Goal: Task Accomplishment & Management: Manage account settings

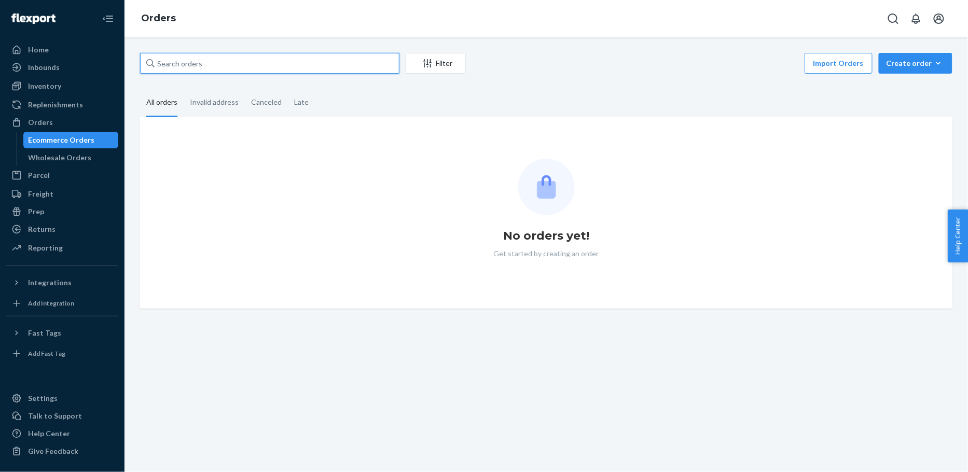
click at [273, 66] on input "text" at bounding box center [269, 63] width 259 height 21
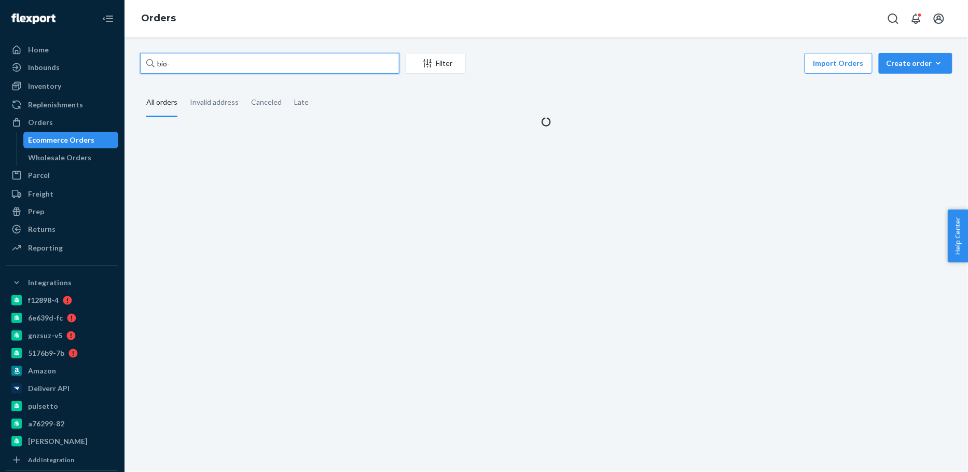
paste input "2706073"
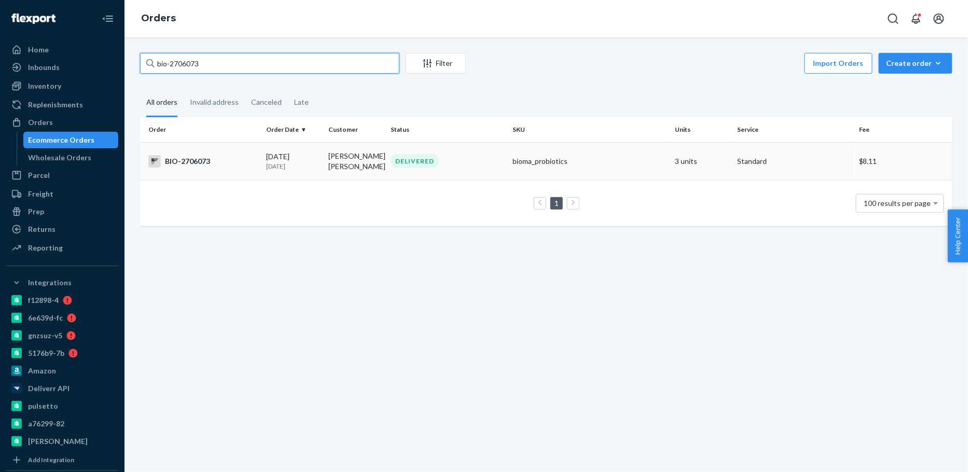
type input "bio-2706073"
click at [252, 169] on td "BIO-2706073" at bounding box center [201, 161] width 122 height 38
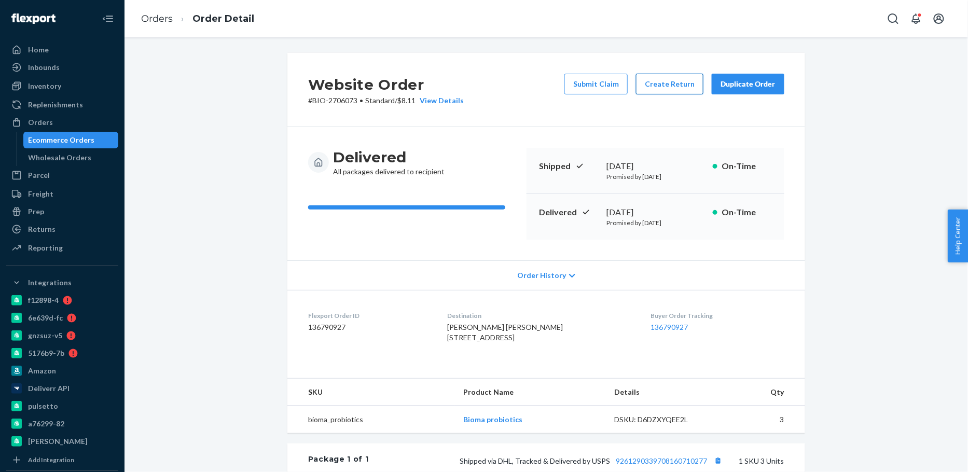
click at [685, 88] on button "Create Return" at bounding box center [669, 84] width 67 height 21
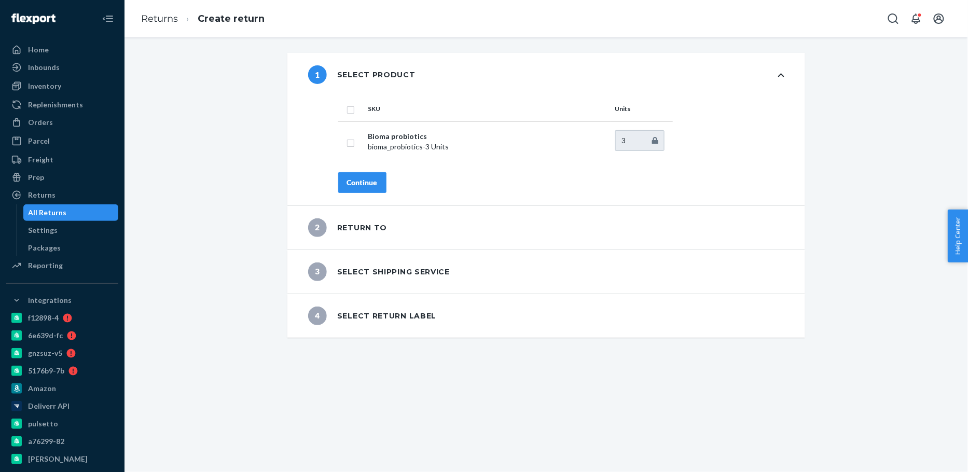
click at [352, 109] on input "checkbox" at bounding box center [351, 108] width 8 height 11
checkbox input "true"
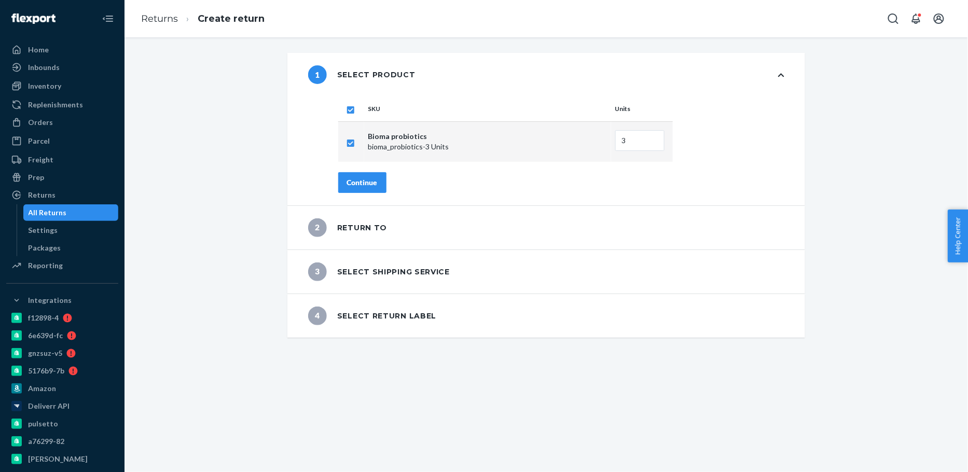
click at [356, 181] on div "Continue" at bounding box center [362, 182] width 31 height 10
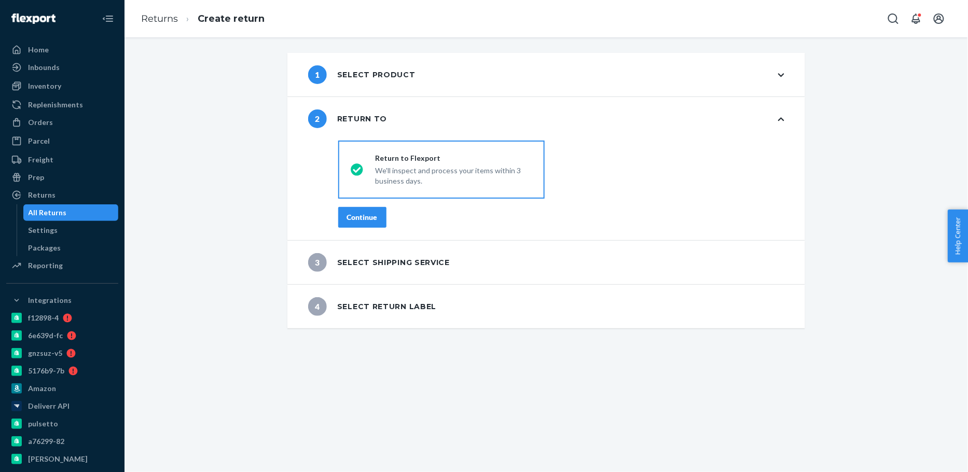
click at [353, 216] on div "Continue" at bounding box center [362, 217] width 31 height 10
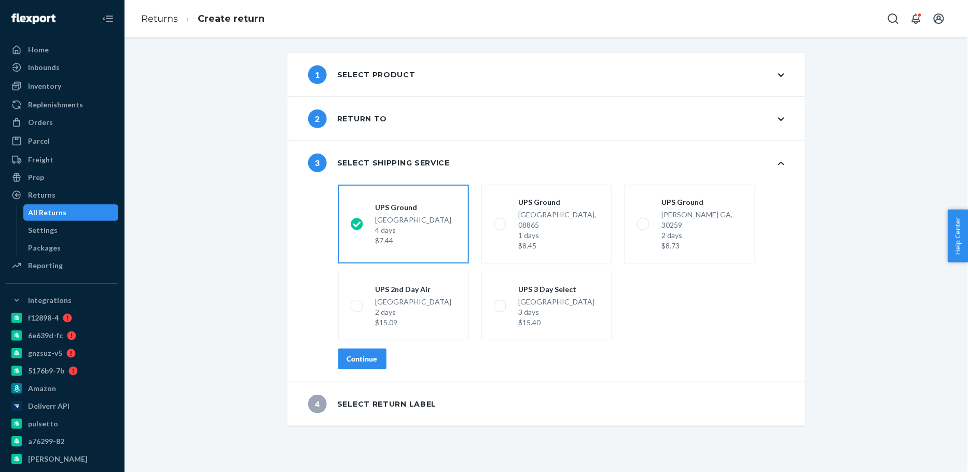
click at [362, 354] on div "Continue" at bounding box center [362, 359] width 31 height 10
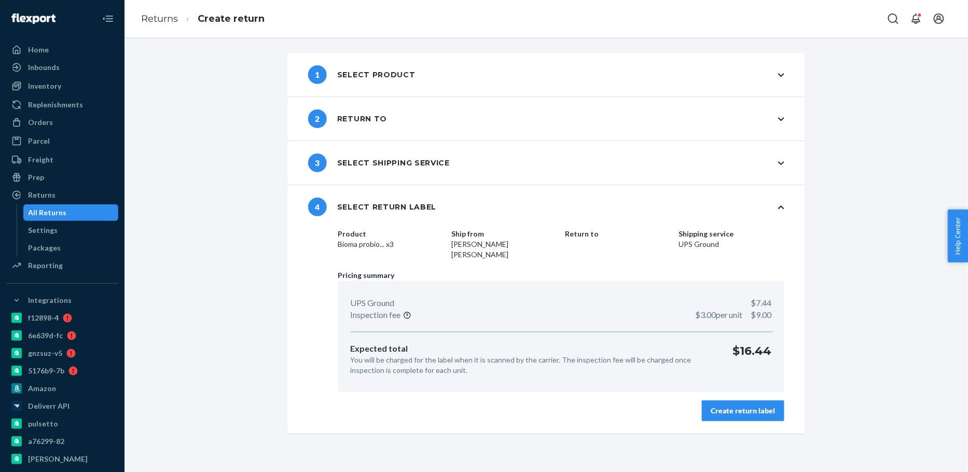
click at [746, 408] on div "Create return label" at bounding box center [743, 411] width 65 height 10
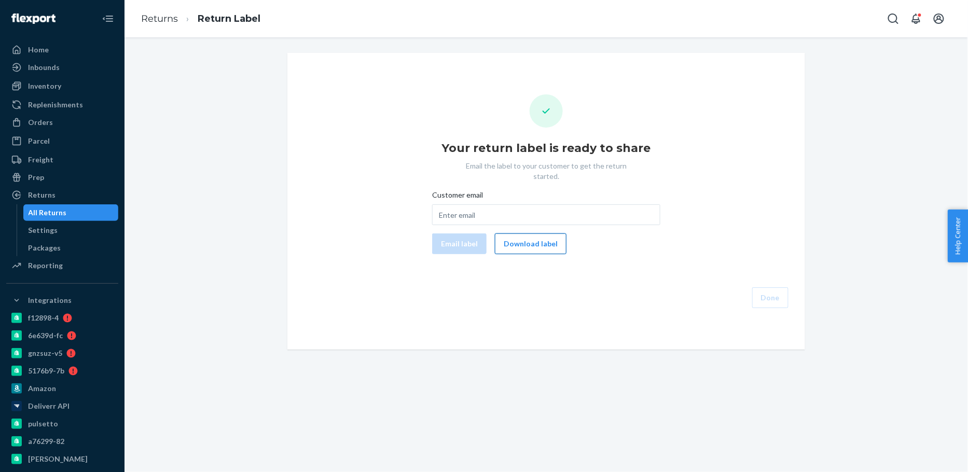
click at [512, 233] on button "Download label" at bounding box center [531, 243] width 72 height 21
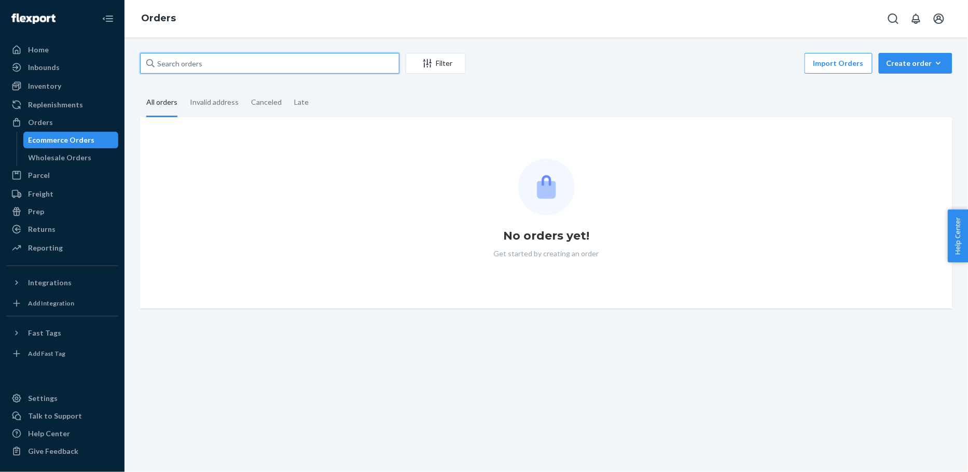
click at [281, 63] on input "text" at bounding box center [269, 63] width 259 height 21
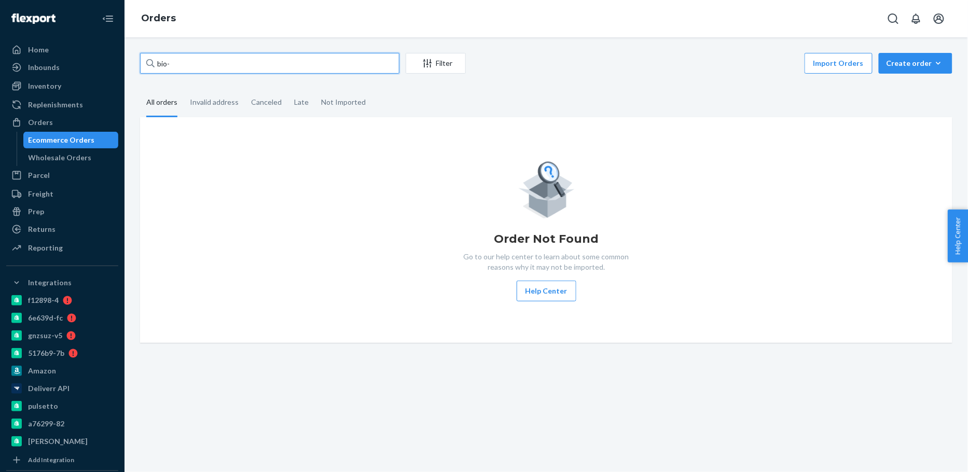
paste input "2747542"
type input "bio-2747542"
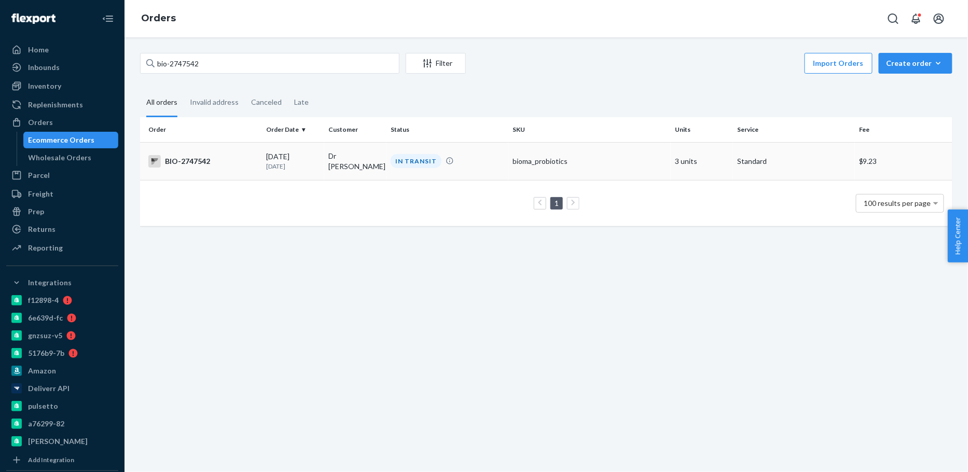
click at [324, 173] on td "Dr [PERSON_NAME]" at bounding box center [355, 161] width 62 height 38
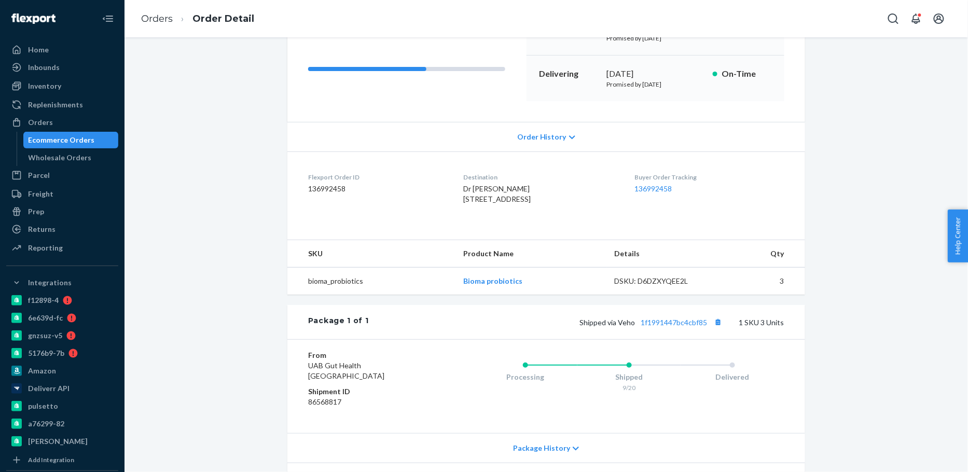
scroll to position [234, 0]
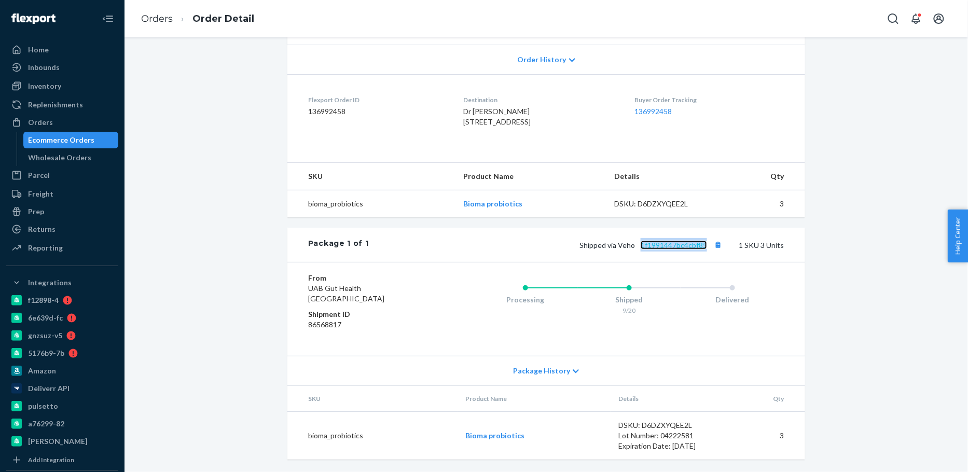
copy link "1f1991447bc4cbf85"
click at [57, 143] on div "Ecommerce Orders" at bounding box center [62, 140] width 66 height 10
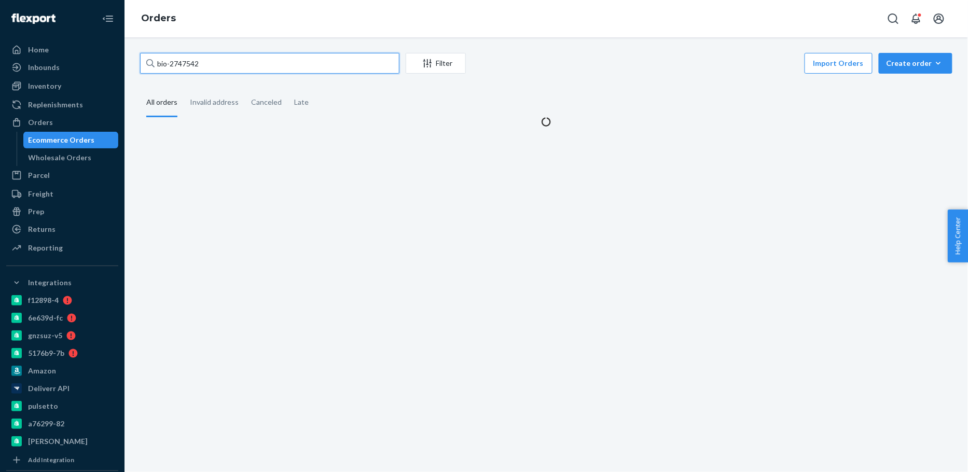
click at [184, 60] on input "bio-2747542" at bounding box center [269, 63] width 259 height 21
paste input "2715803"
click at [190, 63] on input "bio-27472715803542" at bounding box center [269, 63] width 259 height 21
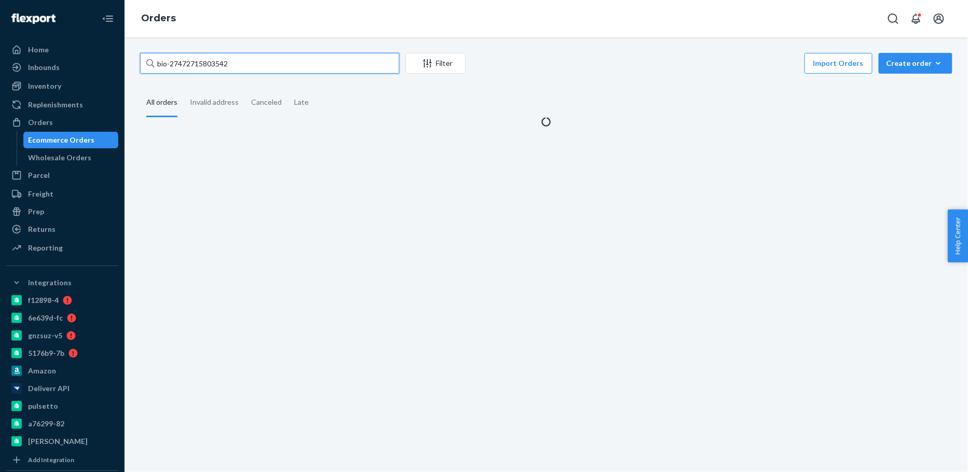
paste input "15803"
type input "bio-2715803"
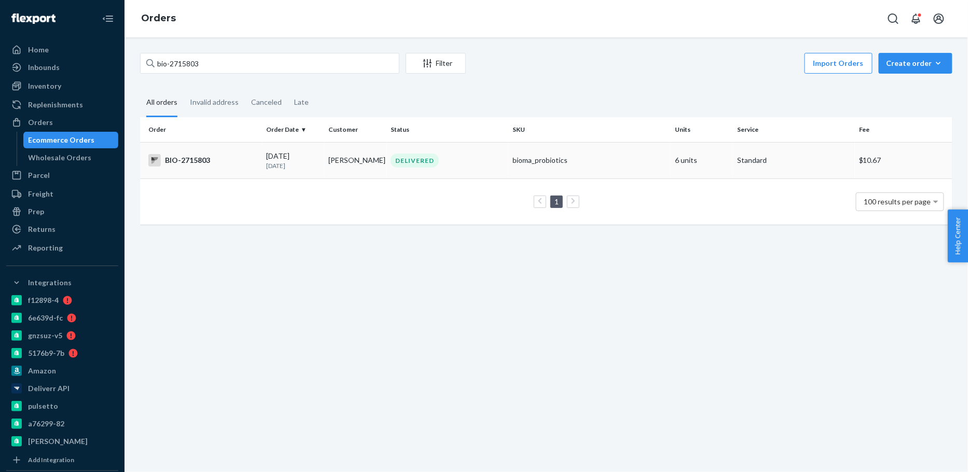
click at [277, 167] on p "[DATE]" at bounding box center [293, 165] width 54 height 9
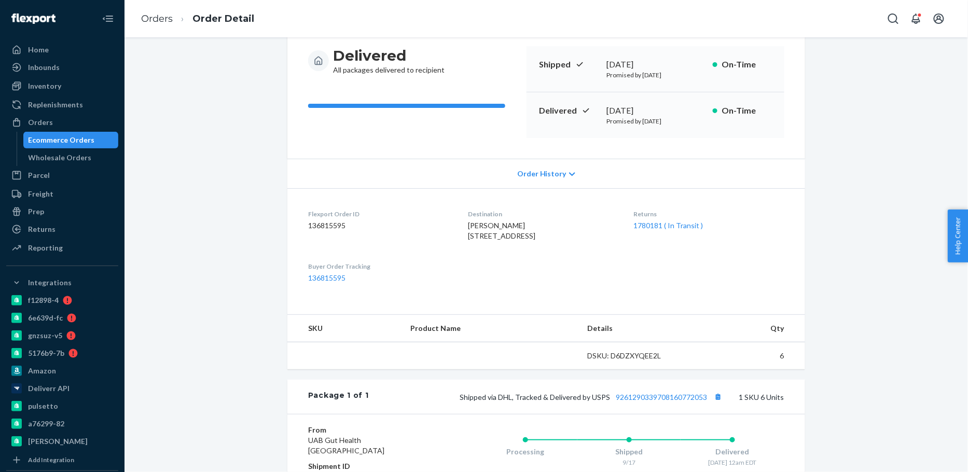
scroll to position [226, 0]
